Goal: Task Accomplishment & Management: Manage account settings

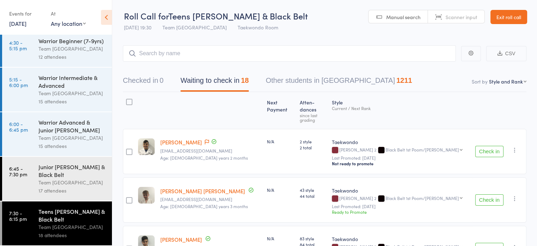
click at [505, 13] on link "Exit roll call" at bounding box center [509, 17] width 37 height 14
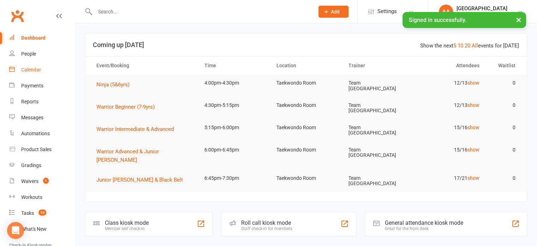
click at [39, 69] on div "Calendar" at bounding box center [31, 70] width 20 height 6
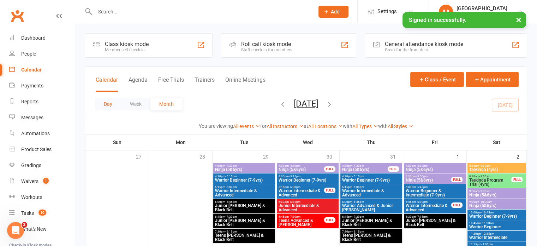
click at [113, 106] on button "Day" at bounding box center [108, 104] width 26 height 13
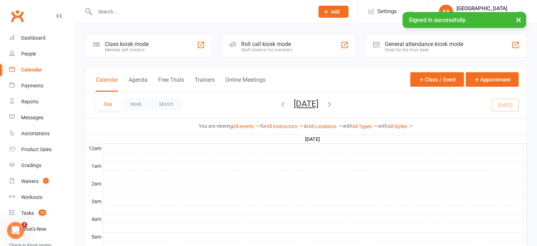
click at [300, 103] on button "[DATE]" at bounding box center [306, 104] width 25 height 10
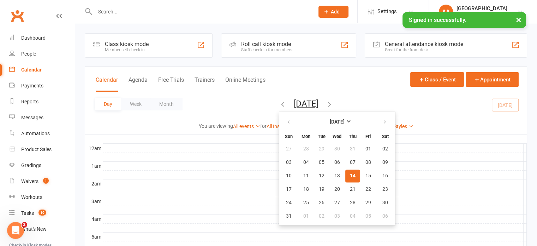
click at [350, 175] on span "14" at bounding box center [353, 176] width 6 height 6
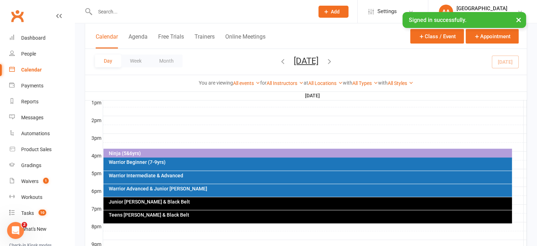
scroll to position [318, 0]
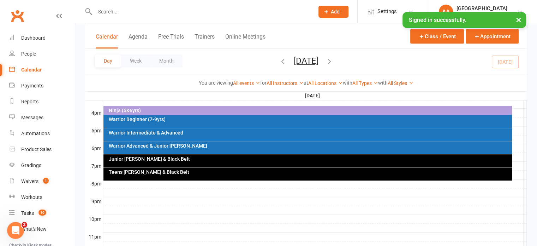
click at [267, 175] on div "Teens [PERSON_NAME] & Black Belt" at bounding box center [308, 173] width 409 height 13
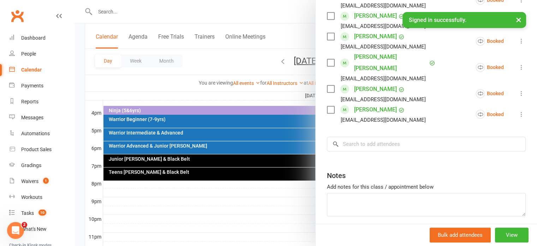
scroll to position [389, 0]
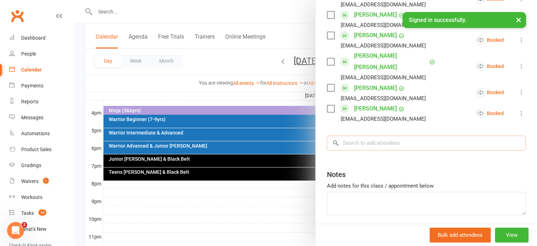
click at [357, 135] on input "search" at bounding box center [426, 142] width 199 height 15
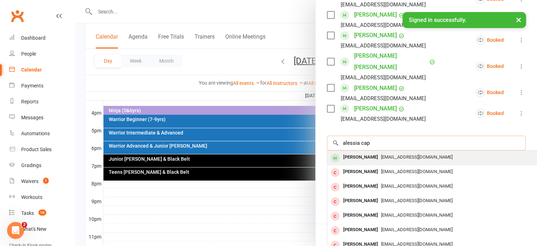
type input "alessia cap"
click at [361, 152] on div "[PERSON_NAME]" at bounding box center [361, 157] width 41 height 10
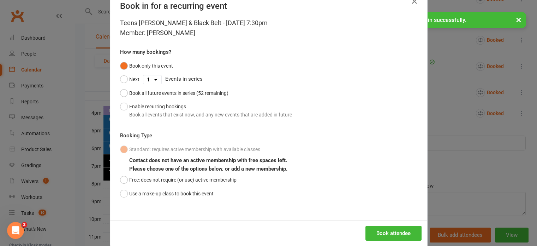
scroll to position [31, 0]
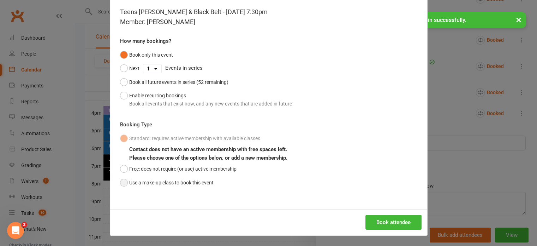
click at [124, 180] on button "Use a make-up class to book this event" at bounding box center [167, 182] width 94 height 13
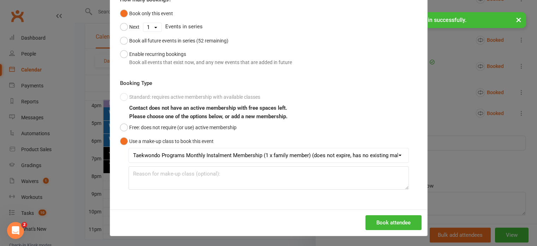
scroll to position [339, 0]
click at [392, 219] on button "Book attendee" at bounding box center [394, 222] width 56 height 15
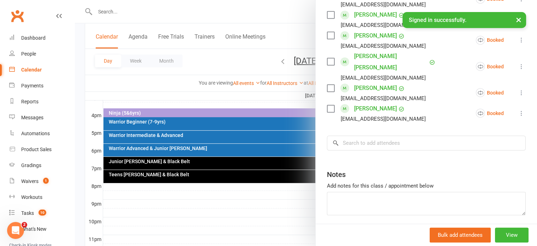
scroll to position [304, 0]
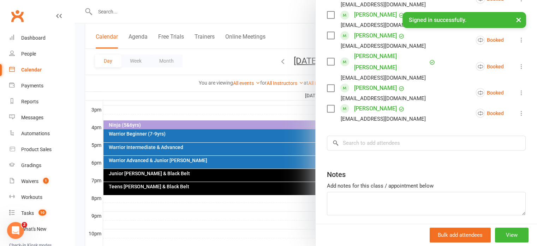
click at [172, 150] on div at bounding box center [306, 123] width 463 height 246
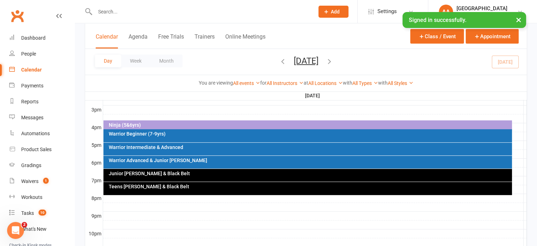
click at [176, 148] on div "Warrior Intermediate & Advanced" at bounding box center [309, 147] width 402 height 5
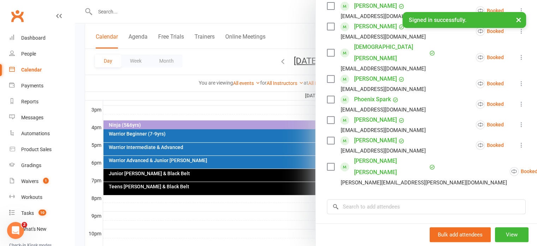
scroll to position [318, 0]
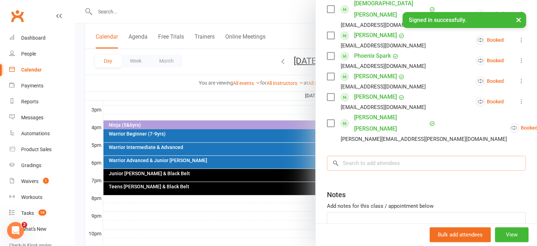
click at [375, 155] on input "search" at bounding box center [426, 162] width 199 height 15
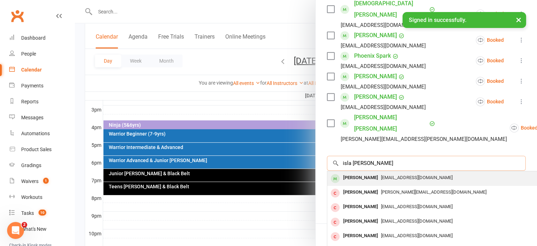
type input "isla [PERSON_NAME]"
click at [381, 175] on span "[EMAIL_ADDRESS][DOMAIN_NAME]" at bounding box center [417, 177] width 72 height 5
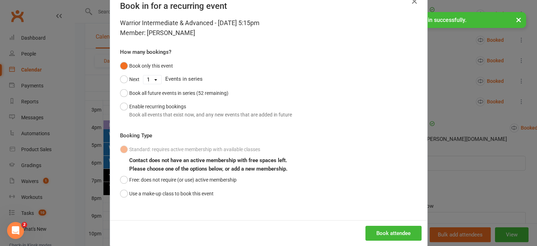
scroll to position [31, 0]
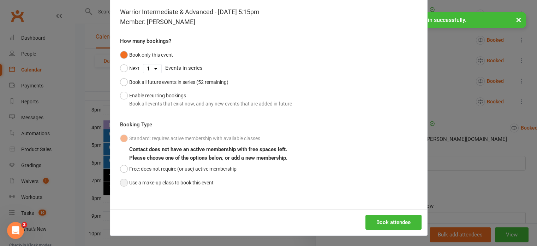
click at [121, 181] on button "Use a make-up class to book this event" at bounding box center [167, 182] width 94 height 13
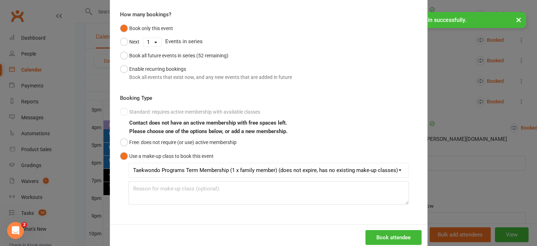
scroll to position [72, 0]
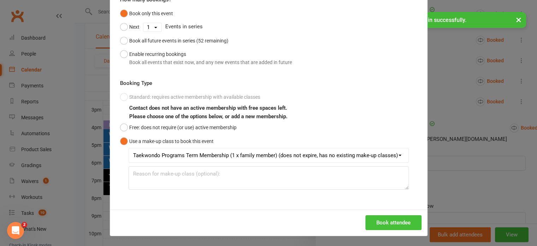
click at [404, 222] on button "Book attendee" at bounding box center [394, 222] width 56 height 15
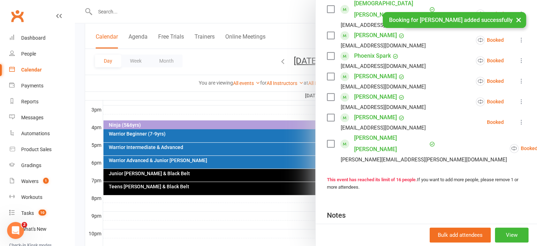
click at [289, 67] on div at bounding box center [306, 123] width 463 height 246
